Goal: Task Accomplishment & Management: Manage account settings

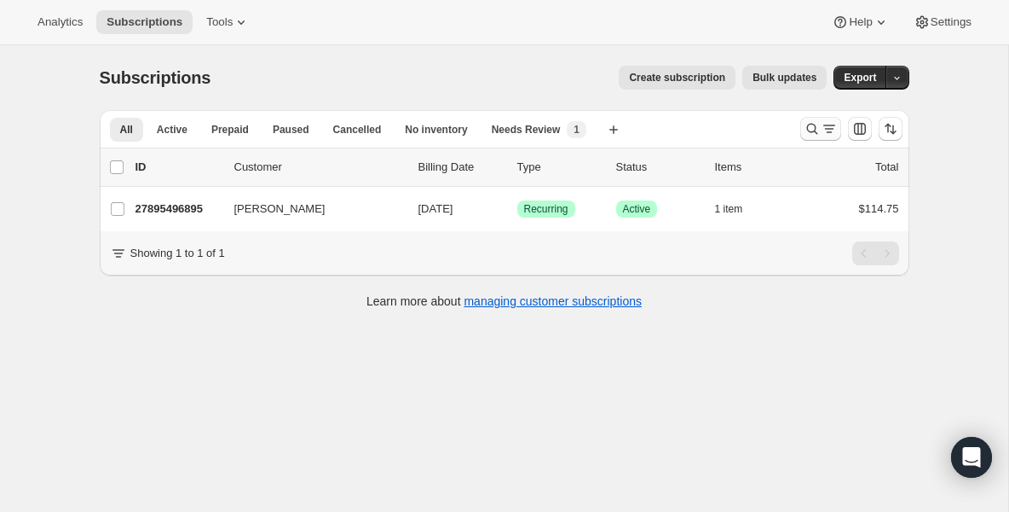
click at [812, 129] on icon "Search and filter results" at bounding box center [812, 128] width 17 height 17
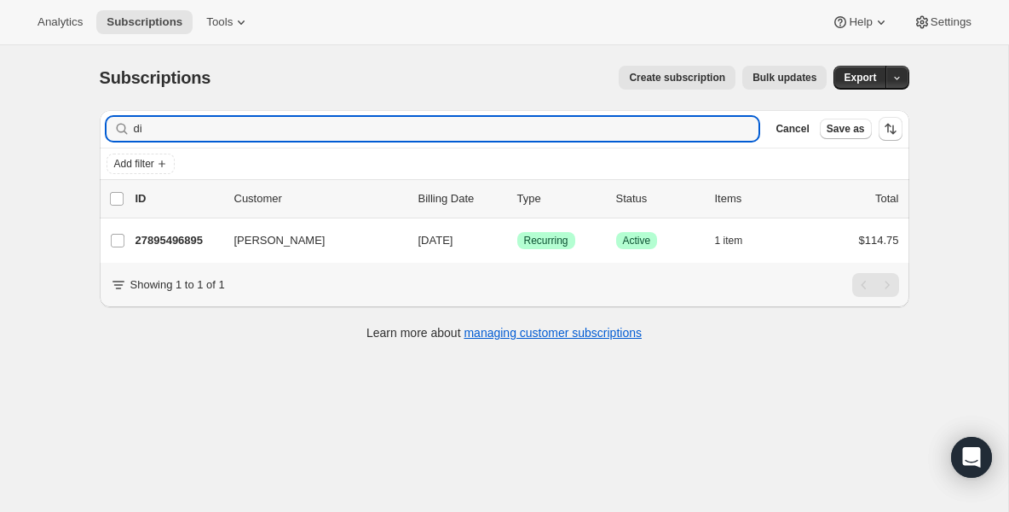
type input "d"
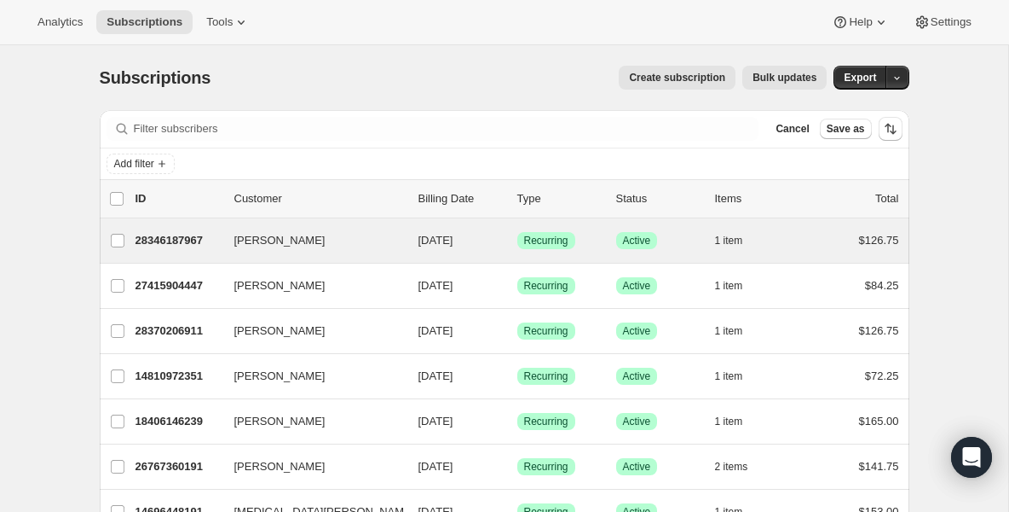
click at [183, 254] on div "Kamie Young 28346187967 Kamie Young 09/22/2025 Success Recurring Success Active…" at bounding box center [505, 240] width 810 height 44
click at [179, 246] on p "28346187967" at bounding box center [178, 240] width 85 height 17
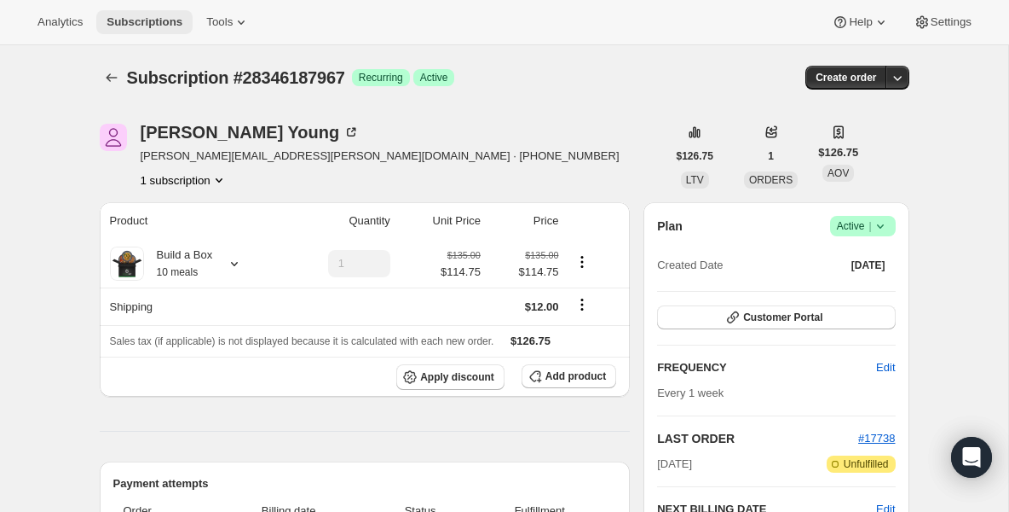
click at [165, 31] on button "Subscriptions" at bounding box center [144, 22] width 96 height 24
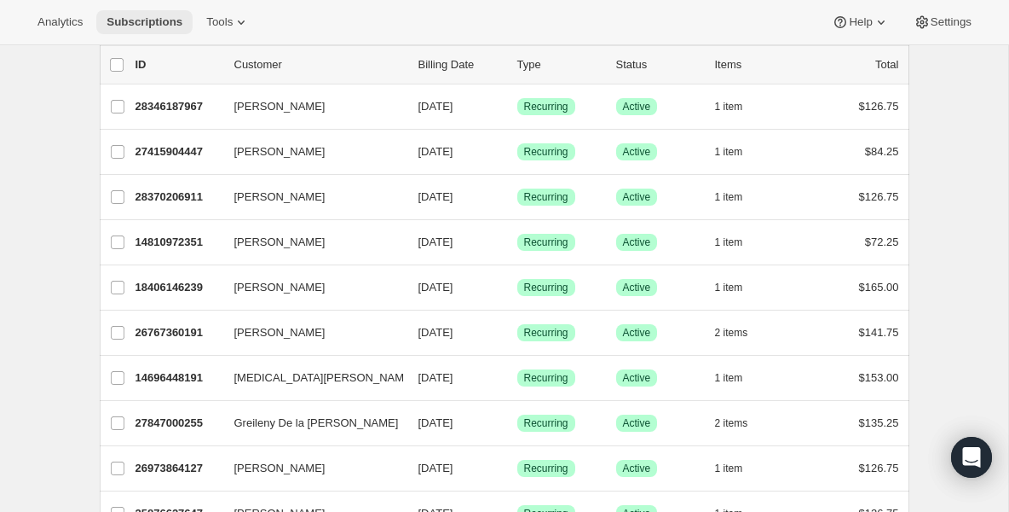
scroll to position [68, 0]
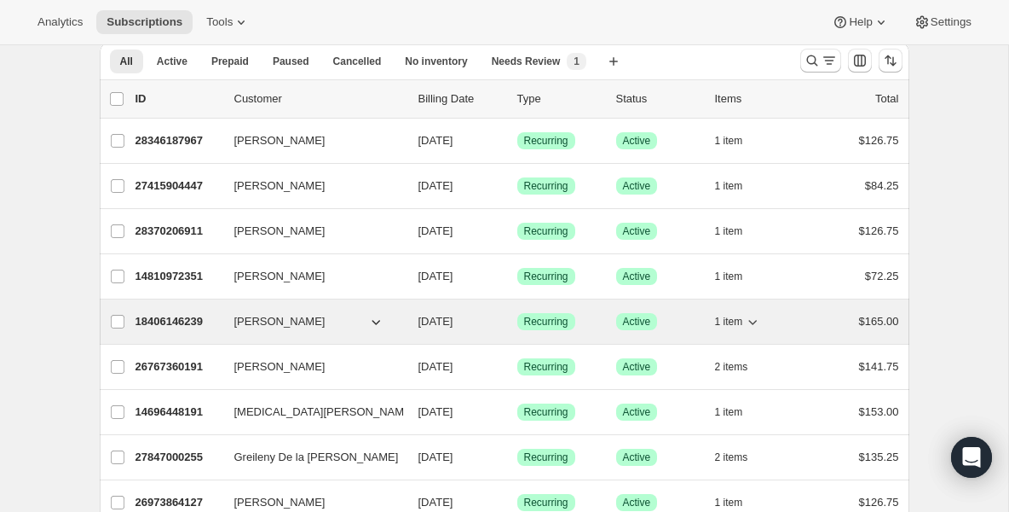
click at [149, 318] on p "18406146239" at bounding box center [178, 321] width 85 height 17
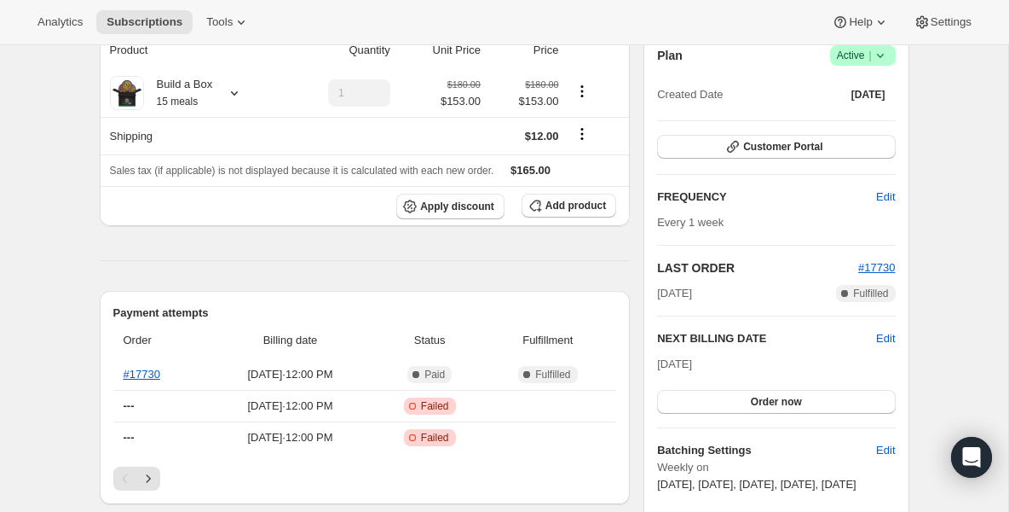
scroll to position [205, 0]
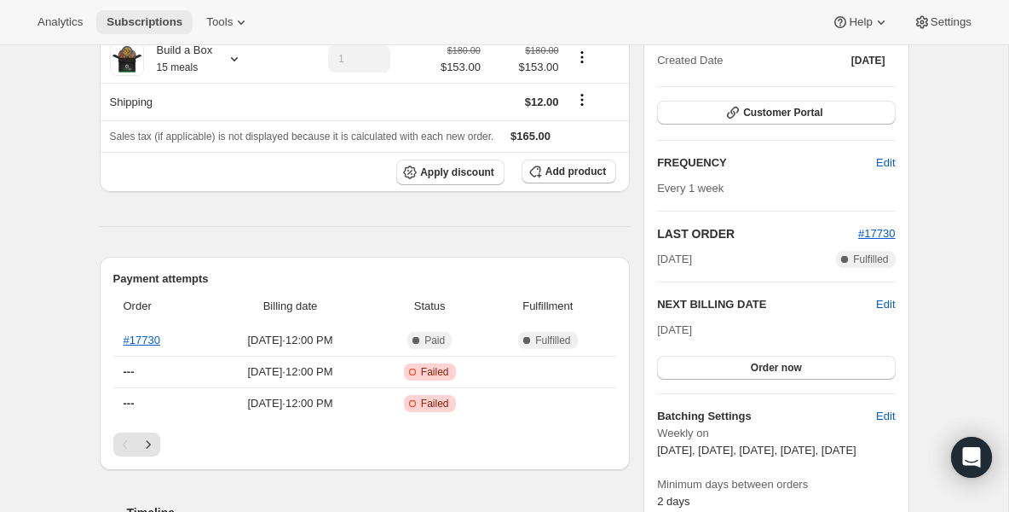
click at [162, 26] on span "Subscriptions" at bounding box center [145, 22] width 76 height 14
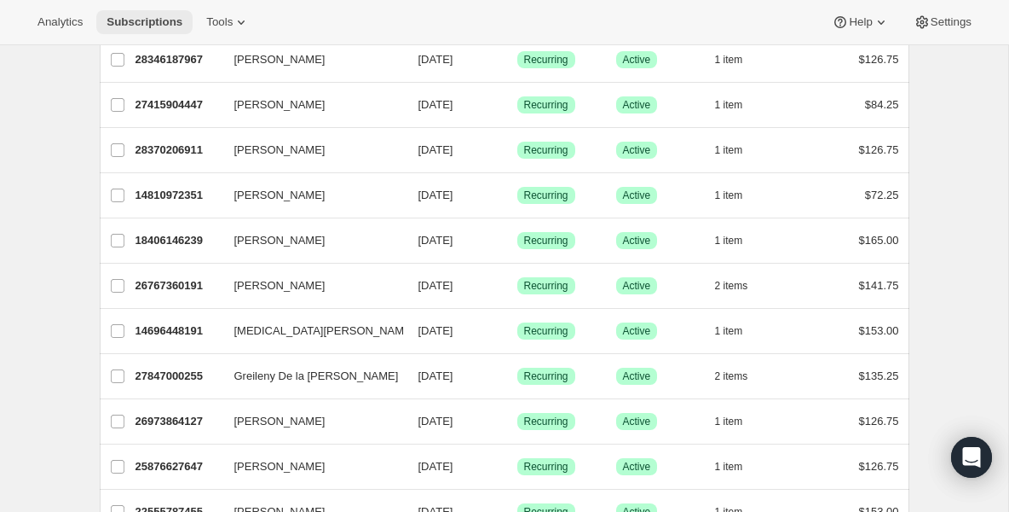
scroll to position [171, 0]
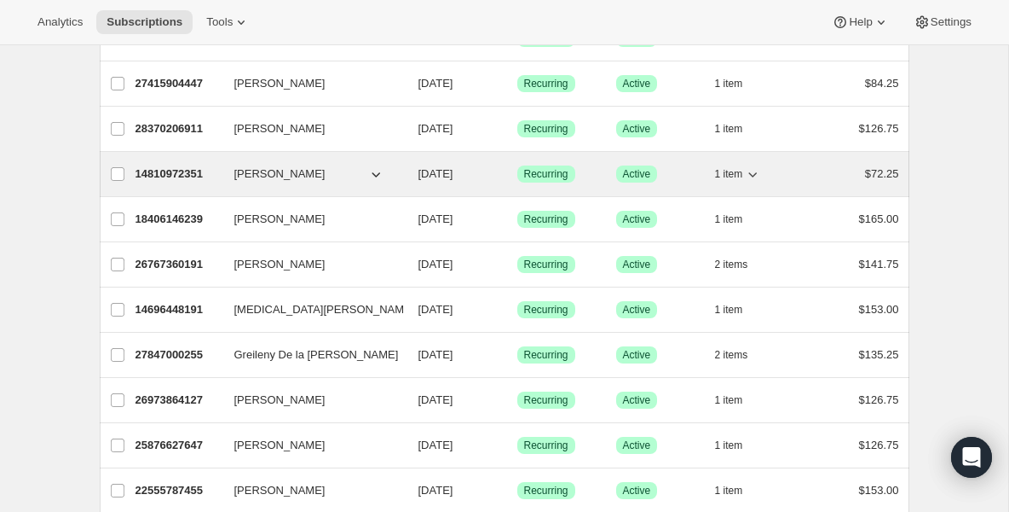
click at [203, 172] on p "14810972351" at bounding box center [178, 173] width 85 height 17
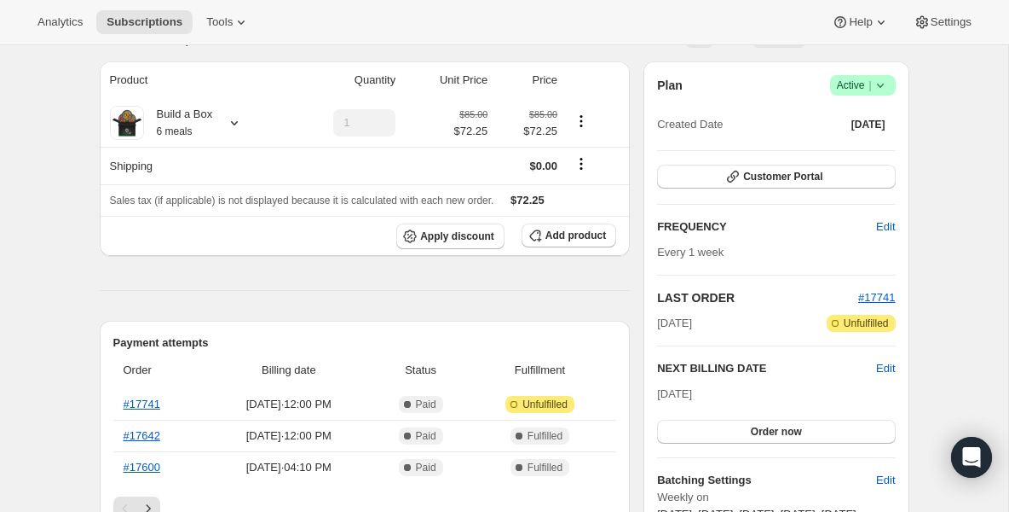
scroll to position [171, 0]
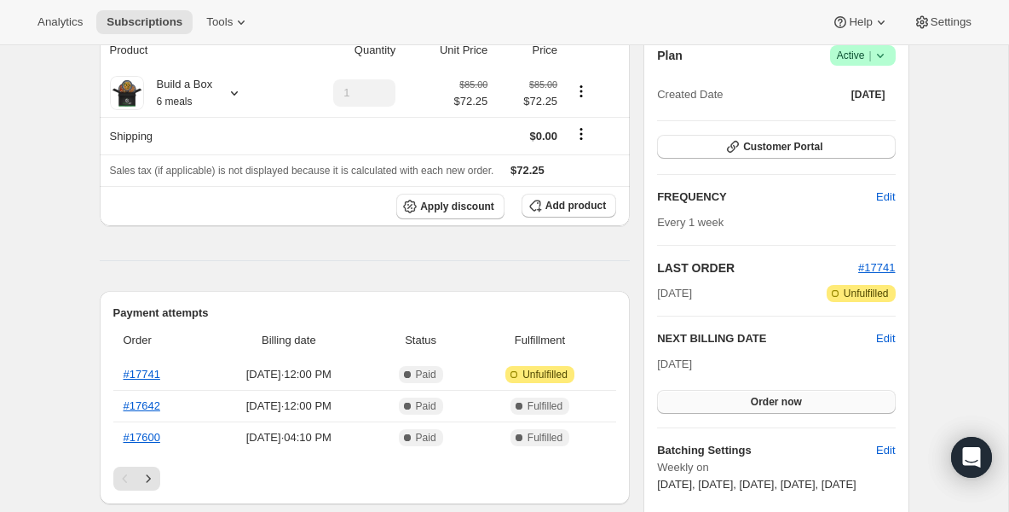
click at [719, 401] on button "Order now" at bounding box center [776, 402] width 238 height 24
click at [719, 401] on button "Click to confirm" at bounding box center [776, 402] width 238 height 24
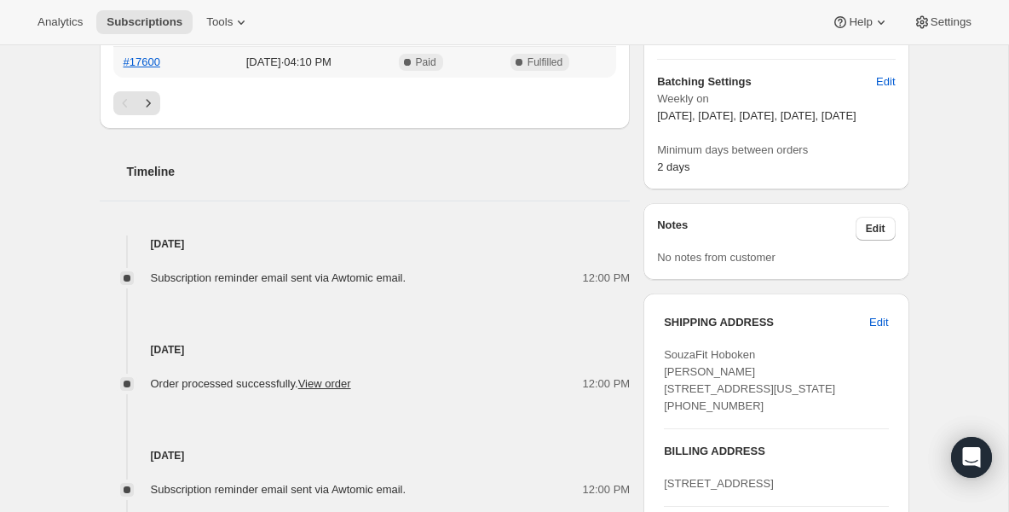
scroll to position [580, 0]
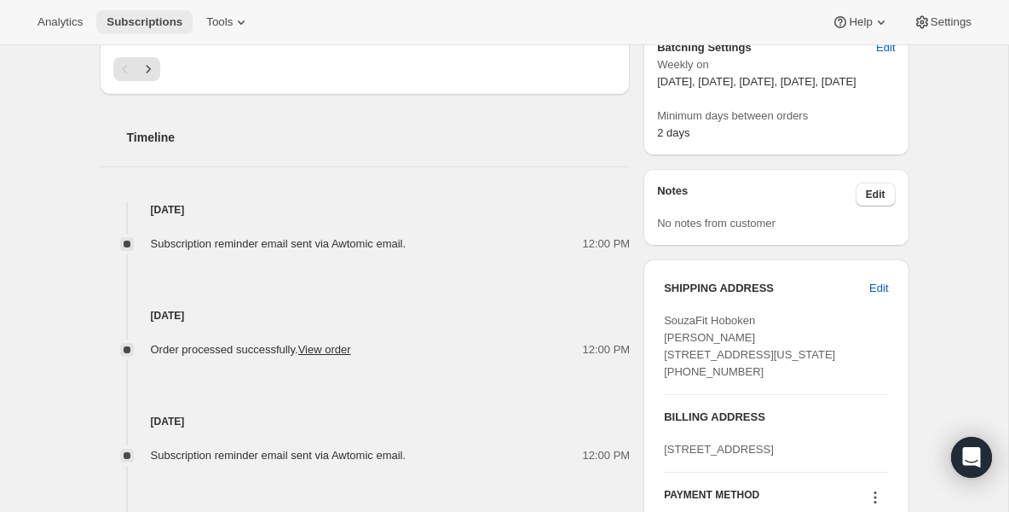
click at [148, 21] on span "Subscriptions" at bounding box center [145, 22] width 76 height 14
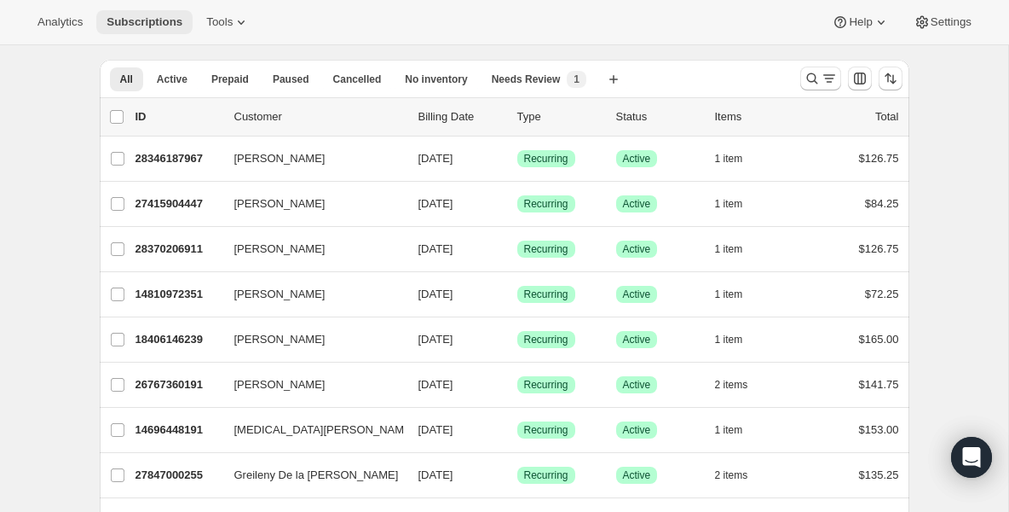
scroll to position [34, 0]
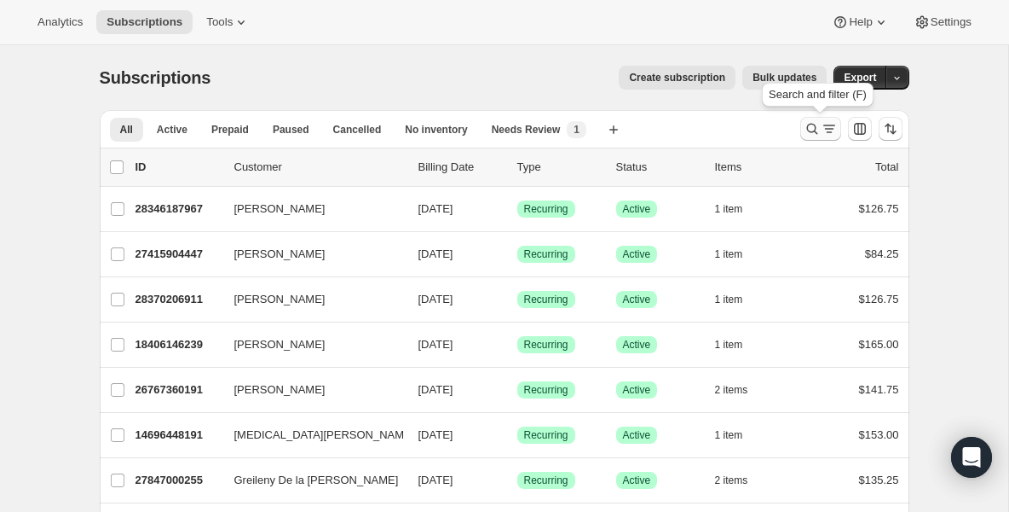
click at [813, 130] on icon "Search and filter results" at bounding box center [812, 128] width 17 height 17
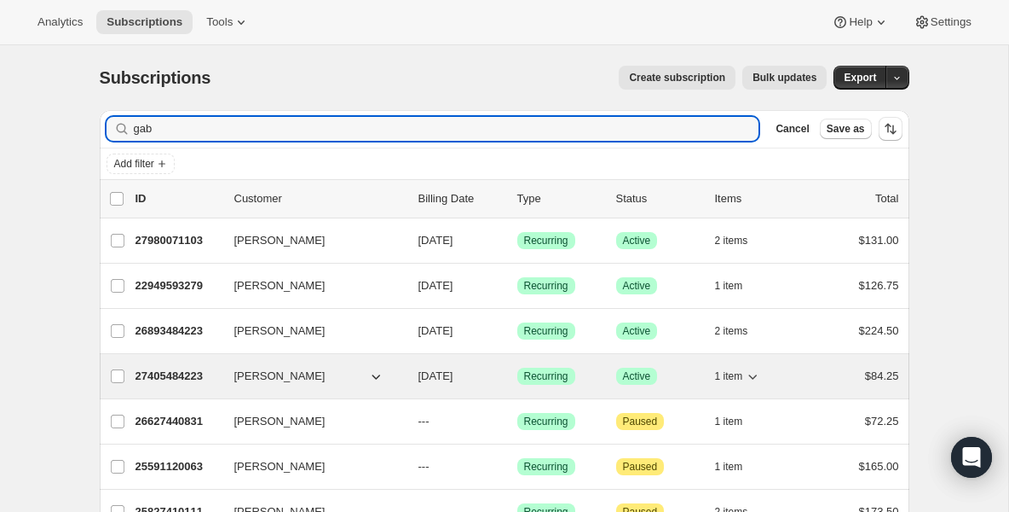
type input "gab"
click at [171, 381] on p "27405484223" at bounding box center [178, 375] width 85 height 17
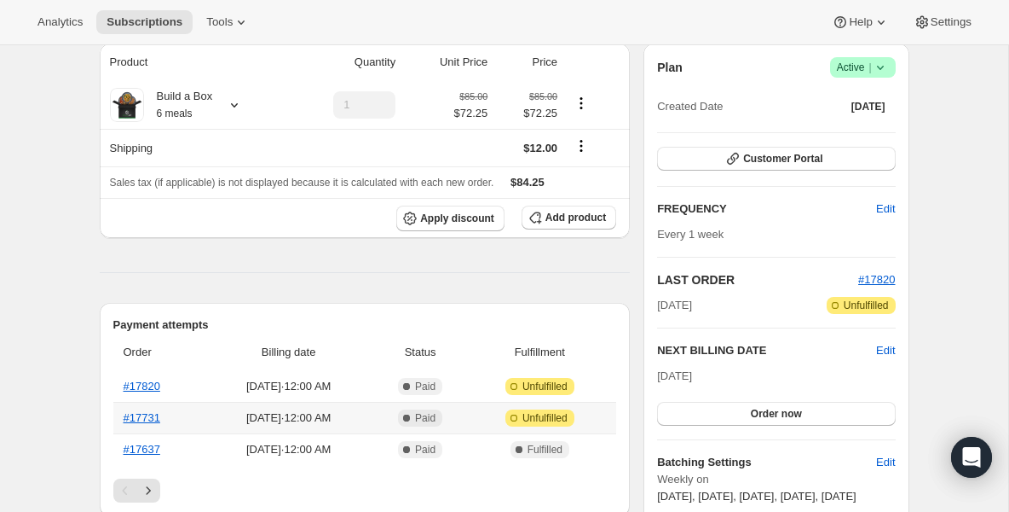
scroll to position [136, 0]
